Goal: Task Accomplishment & Management: Use online tool/utility

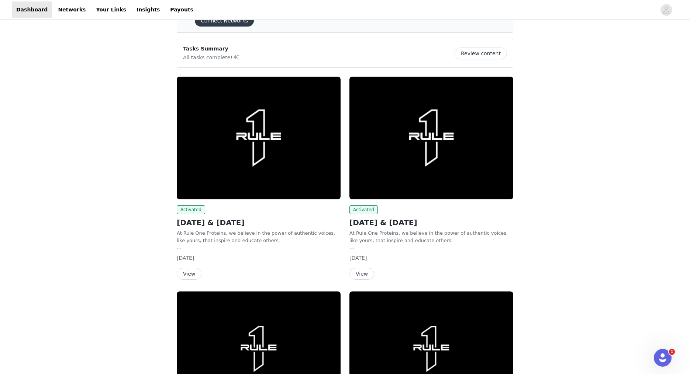
click at [364, 273] on button "View" at bounding box center [361, 274] width 25 height 12
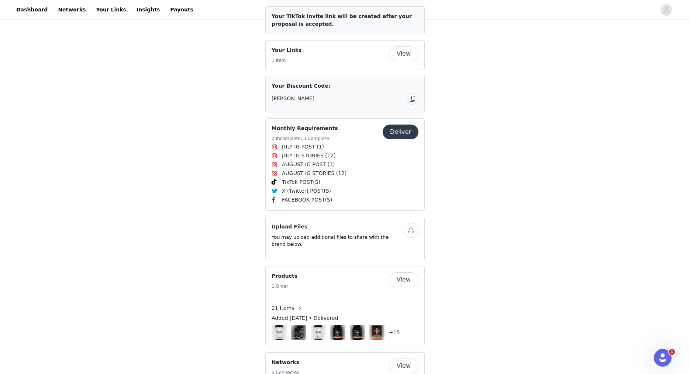
scroll to position [343, 0]
click at [399, 132] on button "Deliver" at bounding box center [400, 132] width 36 height 15
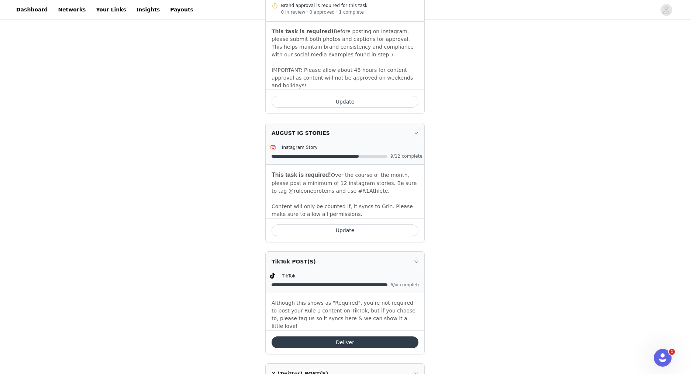
scroll to position [655, 0]
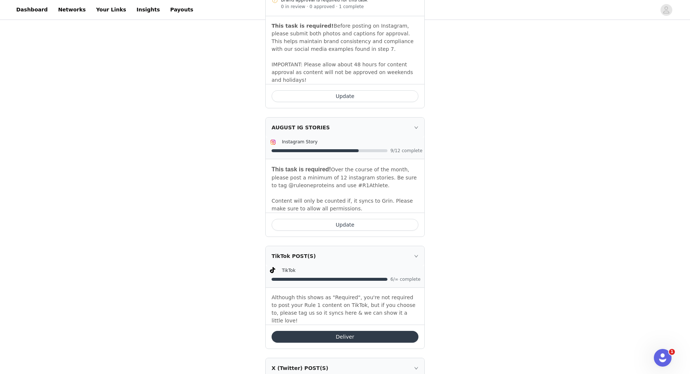
click at [373, 223] on button "Update" at bounding box center [344, 225] width 147 height 12
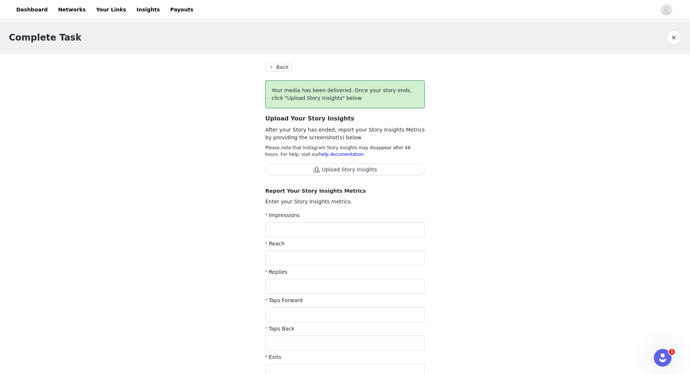
scroll to position [12, 0]
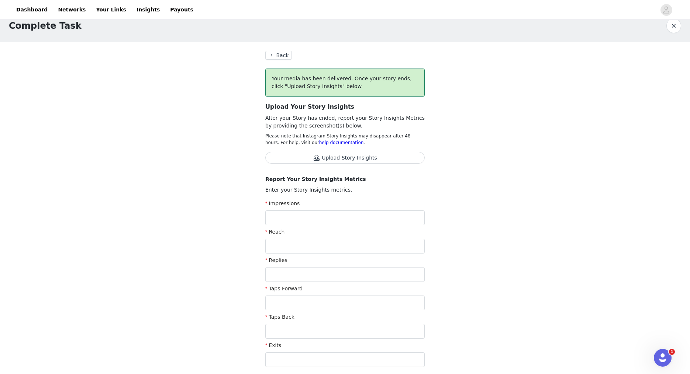
click at [366, 157] on button "Upload Story Insights" at bounding box center [344, 158] width 159 height 12
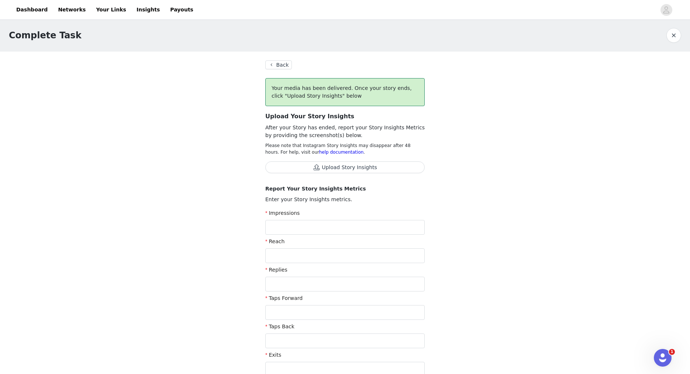
scroll to position [0, 0]
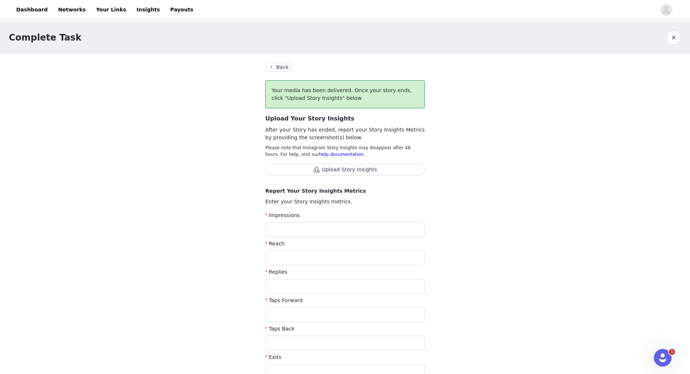
click at [281, 65] on button "Back" at bounding box center [278, 67] width 27 height 9
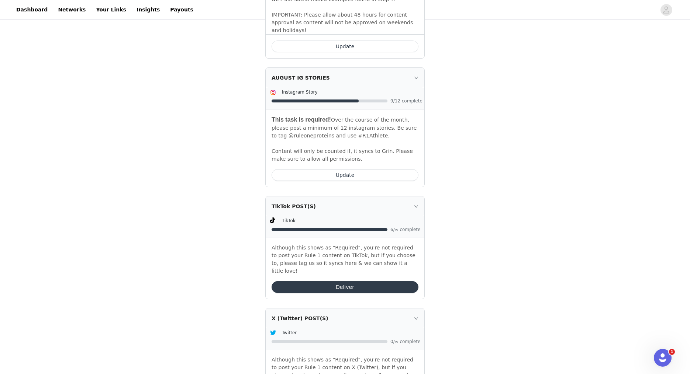
scroll to position [704, 0]
